Goal: Information Seeking & Learning: Learn about a topic

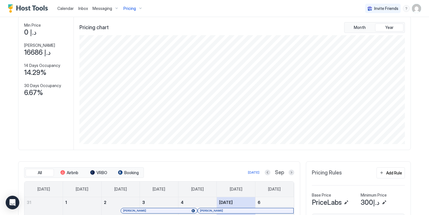
scroll to position [104, 0]
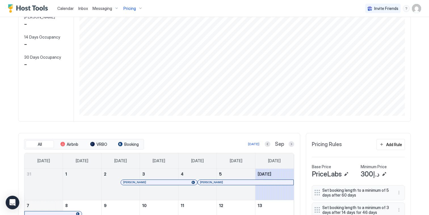
scroll to position [135, 0]
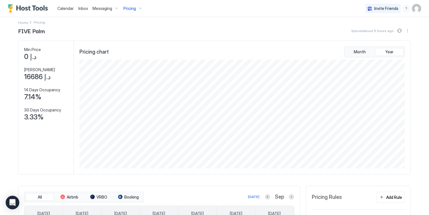
scroll to position [0, 0]
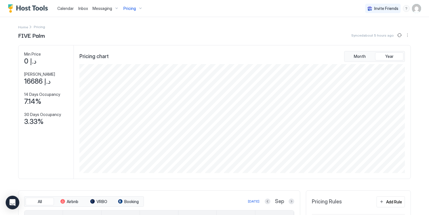
click at [132, 9] on span "Pricing" at bounding box center [130, 8] width 12 height 5
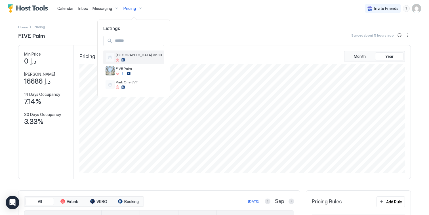
click at [131, 57] on div "[GEOGRAPHIC_DATA] 3603" at bounding box center [139, 57] width 46 height 9
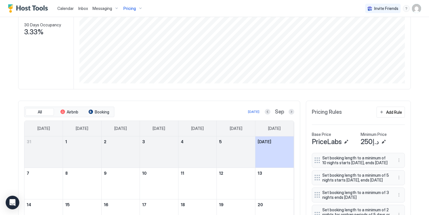
scroll to position [91, 0]
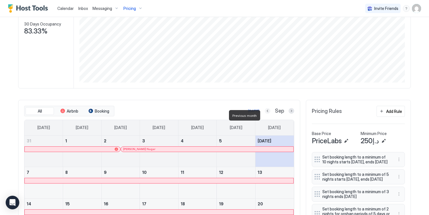
click at [266, 114] on button "Previous month" at bounding box center [268, 111] width 6 height 6
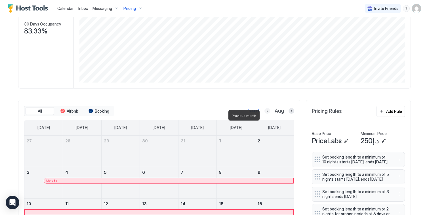
click at [265, 114] on button "Previous month" at bounding box center [268, 111] width 6 height 6
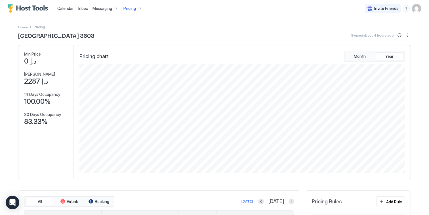
scroll to position [0, 0]
click at [132, 9] on span "Pricing" at bounding box center [130, 8] width 12 height 5
click at [132, 82] on span "Park One JVT" at bounding box center [139, 82] width 46 height 4
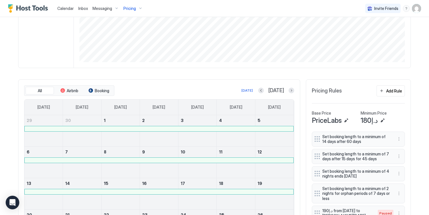
scroll to position [140, 0]
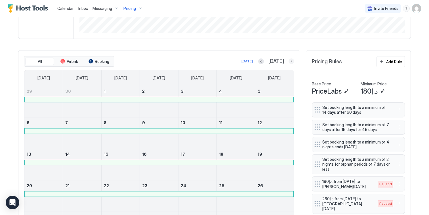
click at [289, 64] on button "Next month" at bounding box center [292, 61] width 6 height 6
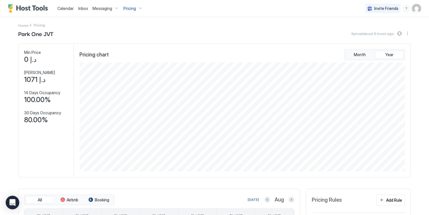
scroll to position [0, 0]
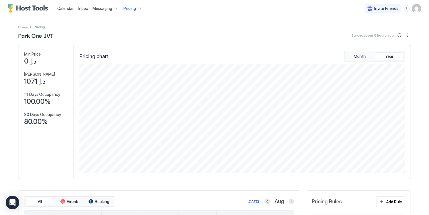
click at [135, 9] on div "Pricing" at bounding box center [133, 9] width 24 height 10
click at [133, 68] on span "FIVE Palm" at bounding box center [139, 68] width 46 height 4
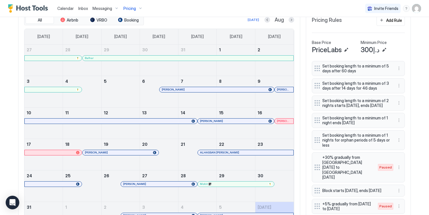
scroll to position [181, 0]
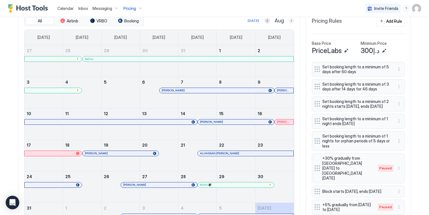
click at [290, 24] on button "Next month" at bounding box center [292, 21] width 6 height 6
